Goal: Information Seeking & Learning: Compare options

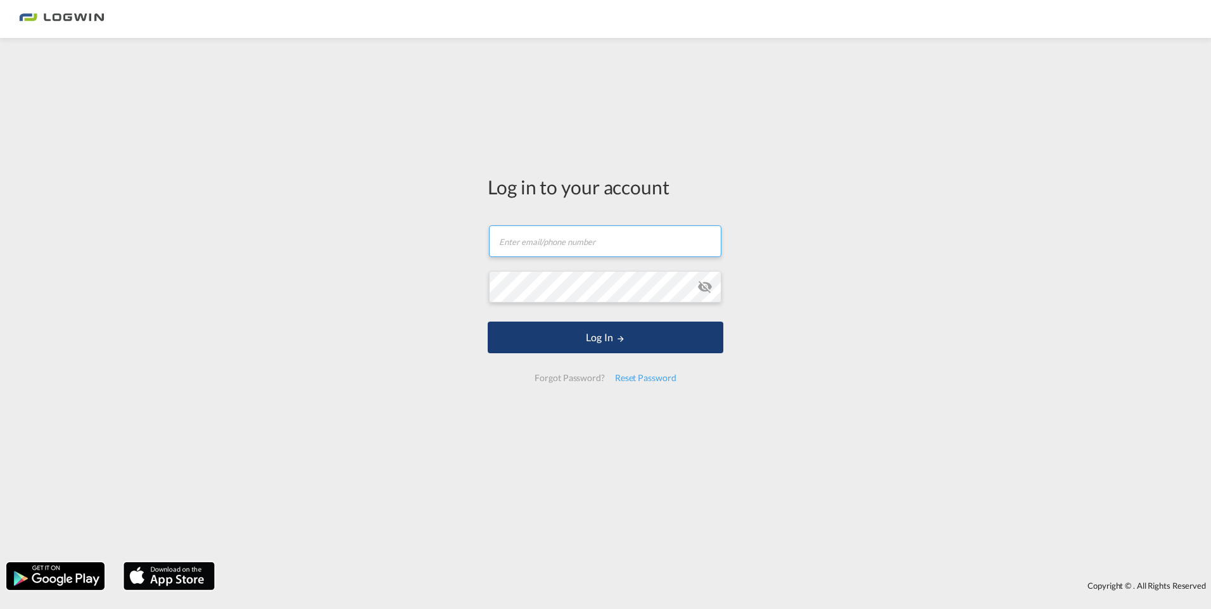
type input "[PERSON_NAME][EMAIL_ADDRESS][PERSON_NAME][DOMAIN_NAME]"
click at [582, 336] on button "Log In" at bounding box center [606, 338] width 236 height 32
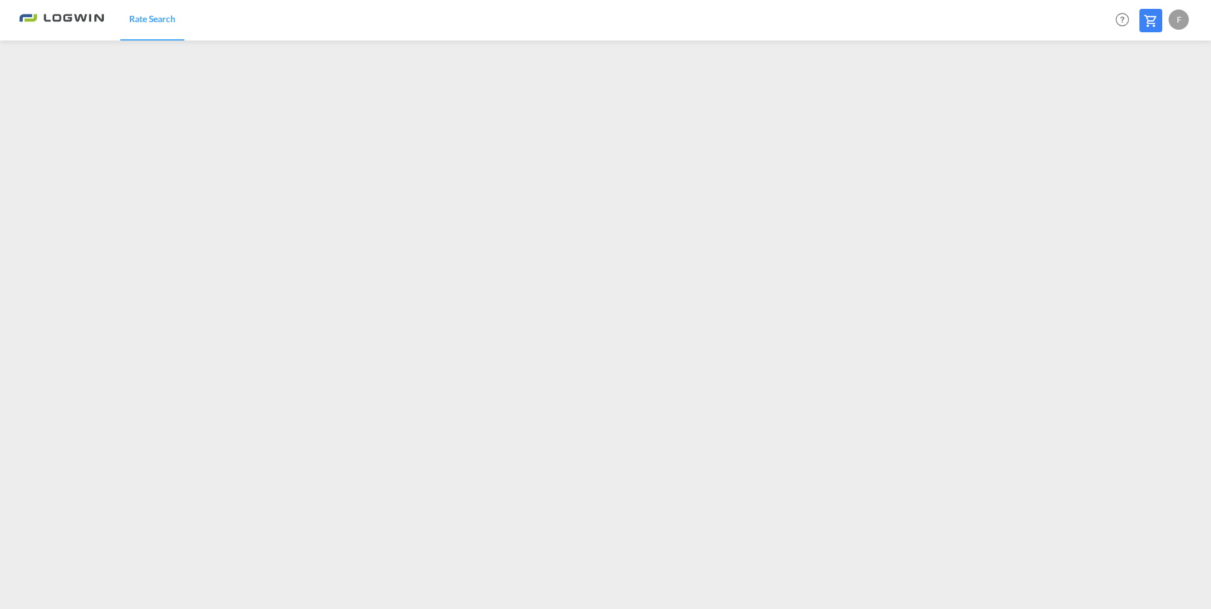
click at [1181, 20] on div "F" at bounding box center [1179, 20] width 20 height 20
click at [1150, 99] on button "Logout" at bounding box center [1164, 96] width 82 height 25
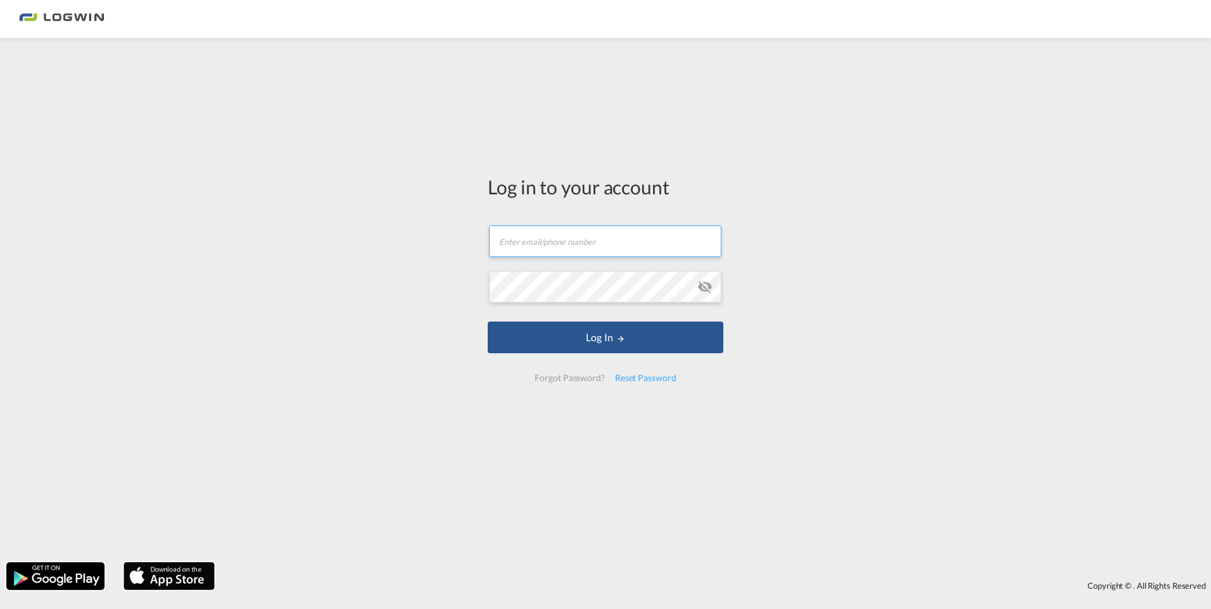
type input "[PERSON_NAME][EMAIL_ADDRESS][PERSON_NAME][DOMAIN_NAME]"
